Goal: Task Accomplishment & Management: Use online tool/utility

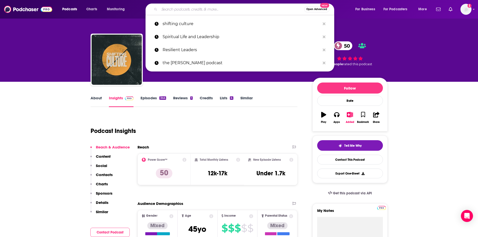
click at [218, 10] on input "Search podcasts, credits, & more..." at bounding box center [231, 9] width 145 height 8
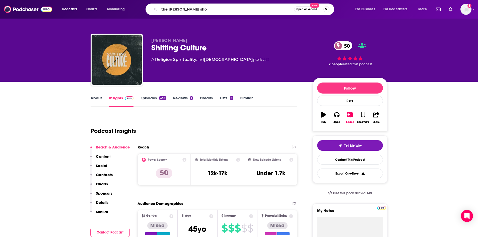
type input "the [PERSON_NAME] show"
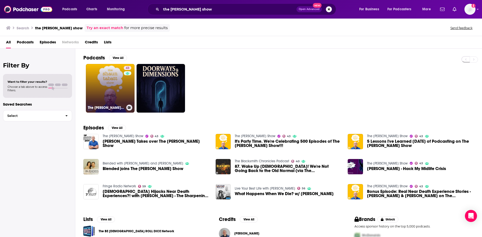
click at [119, 84] on link "43 The [PERSON_NAME] Show" at bounding box center [110, 88] width 49 height 49
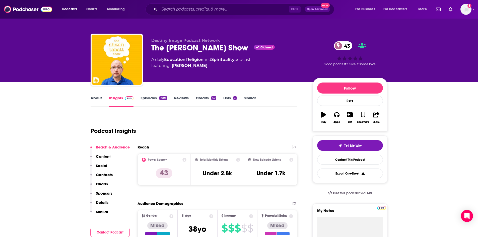
click at [97, 99] on link "About" at bounding box center [96, 102] width 11 height 12
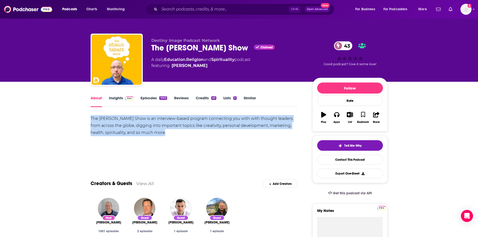
drag, startPoint x: 90, startPoint y: 118, endPoint x: 160, endPoint y: 135, distance: 72.1
click at [160, 135] on div "The [PERSON_NAME] Show is an interview-based program connecting you with with t…" at bounding box center [194, 125] width 207 height 21
copy div "The [PERSON_NAME] Show is an interview-based program connecting you with with t…"
click at [143, 98] on link "Episodes 1003" at bounding box center [154, 102] width 26 height 12
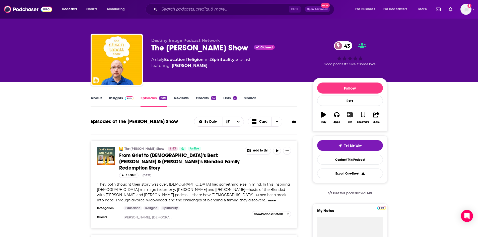
click at [349, 119] on button "List" at bounding box center [349, 118] width 13 height 18
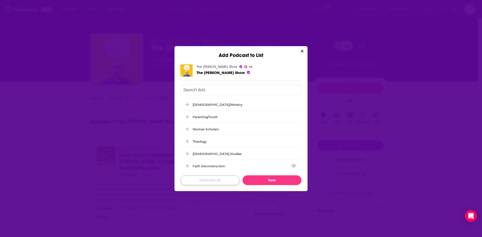
click at [218, 178] on button "Create New List" at bounding box center [209, 180] width 59 height 10
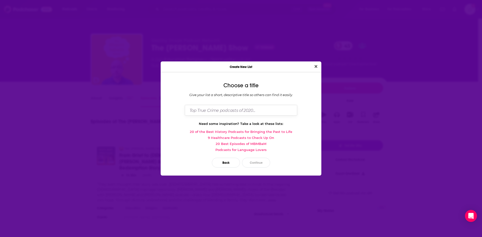
click at [234, 110] on input "Dialog" at bounding box center [241, 110] width 112 height 11
click at [202, 111] on input "Charasmatic" at bounding box center [241, 110] width 112 height 11
click at [218, 111] on input "Charasmatic" at bounding box center [241, 110] width 112 height 11
type input "Charasmatic"
click at [263, 166] on button "Continue" at bounding box center [256, 163] width 28 height 10
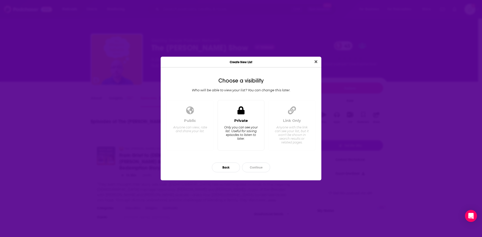
click at [257, 144] on div "Private Only you can see your list. Useful for saving episodes to listen to lat…" at bounding box center [241, 132] width 38 height 28
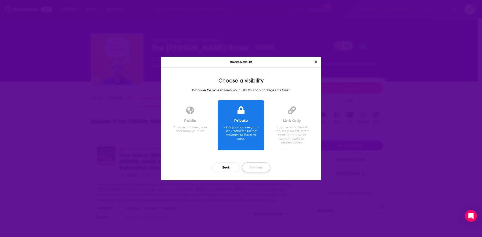
click at [260, 170] on button "Continue" at bounding box center [256, 168] width 28 height 10
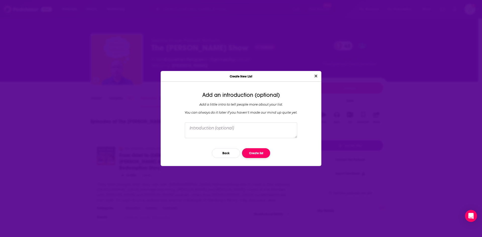
click at [252, 155] on button "Create list" at bounding box center [256, 153] width 28 height 10
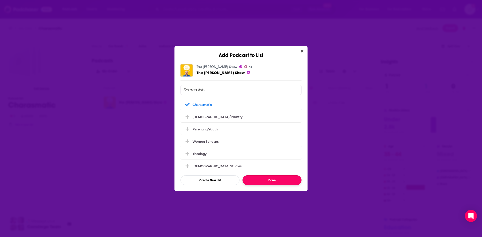
click at [260, 180] on button "Done" at bounding box center [271, 180] width 59 height 10
